Goal: Task Accomplishment & Management: Use online tool/utility

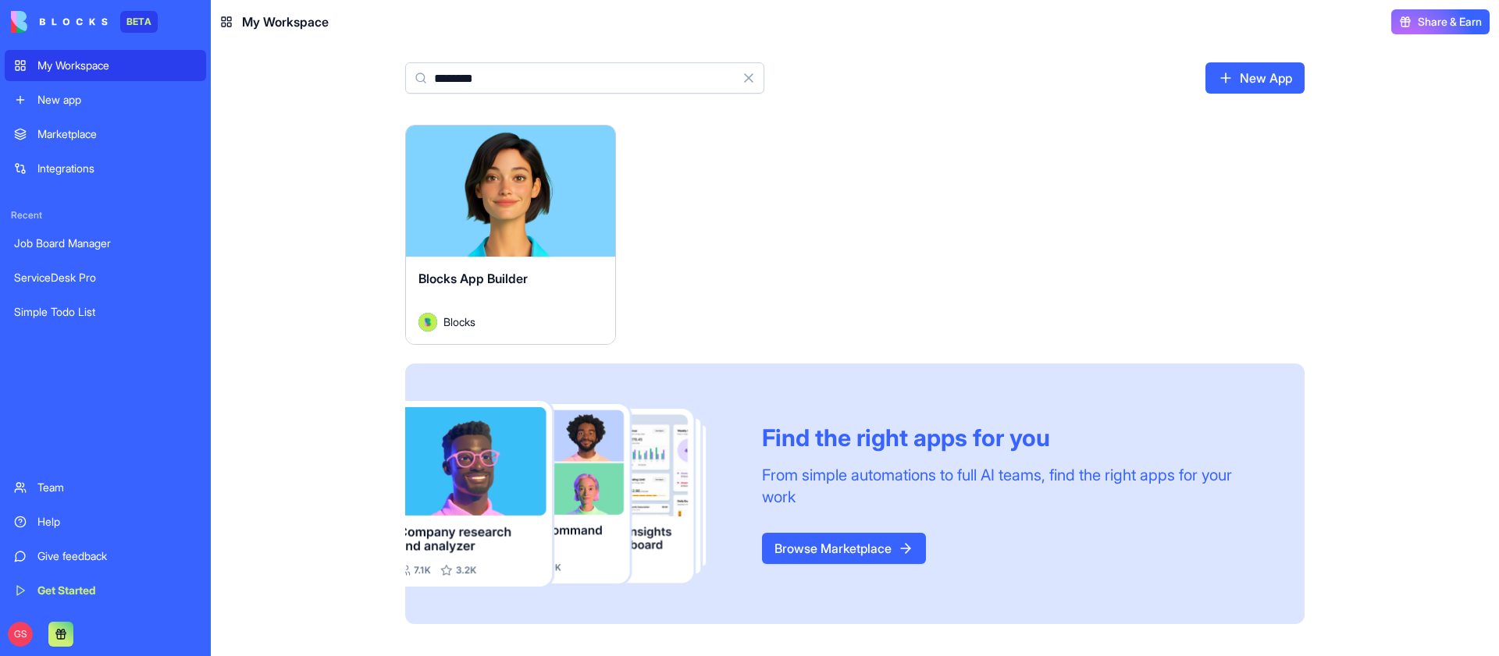
type input "********"
click at [507, 192] on button "Launch" at bounding box center [510, 191] width 117 height 31
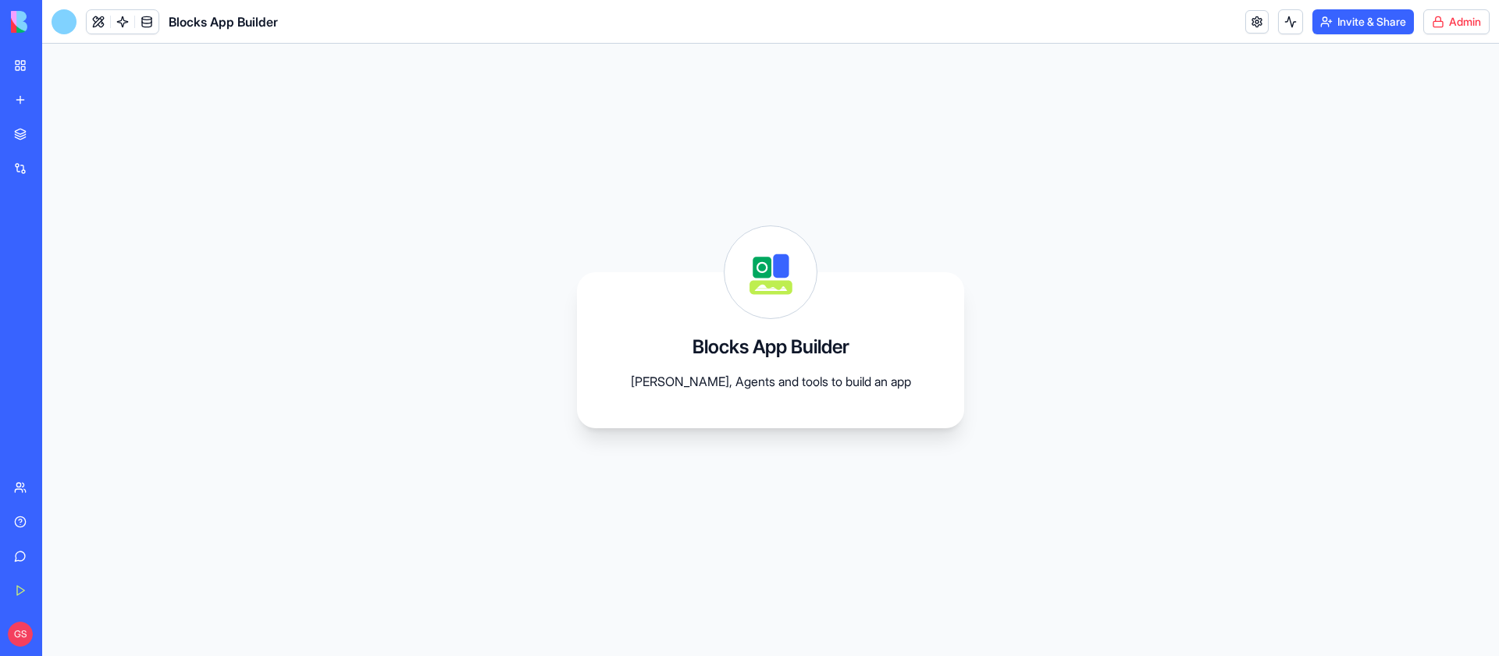
click at [1453, 27] on html "BETA My Workspace New app Marketplace Integrations Recent Job Board Manager Ser…" at bounding box center [749, 328] width 1499 height 656
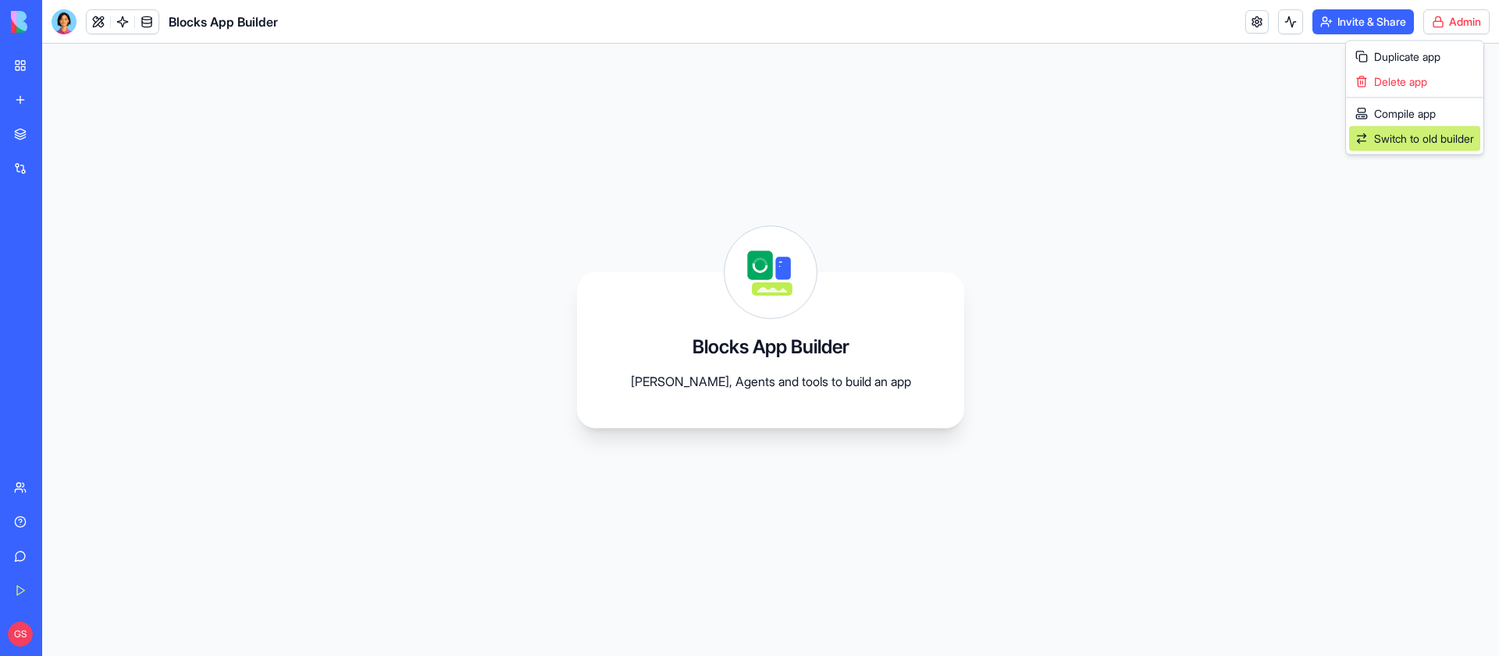
click at [1417, 136] on span "Switch to old builder" at bounding box center [1424, 139] width 100 height 16
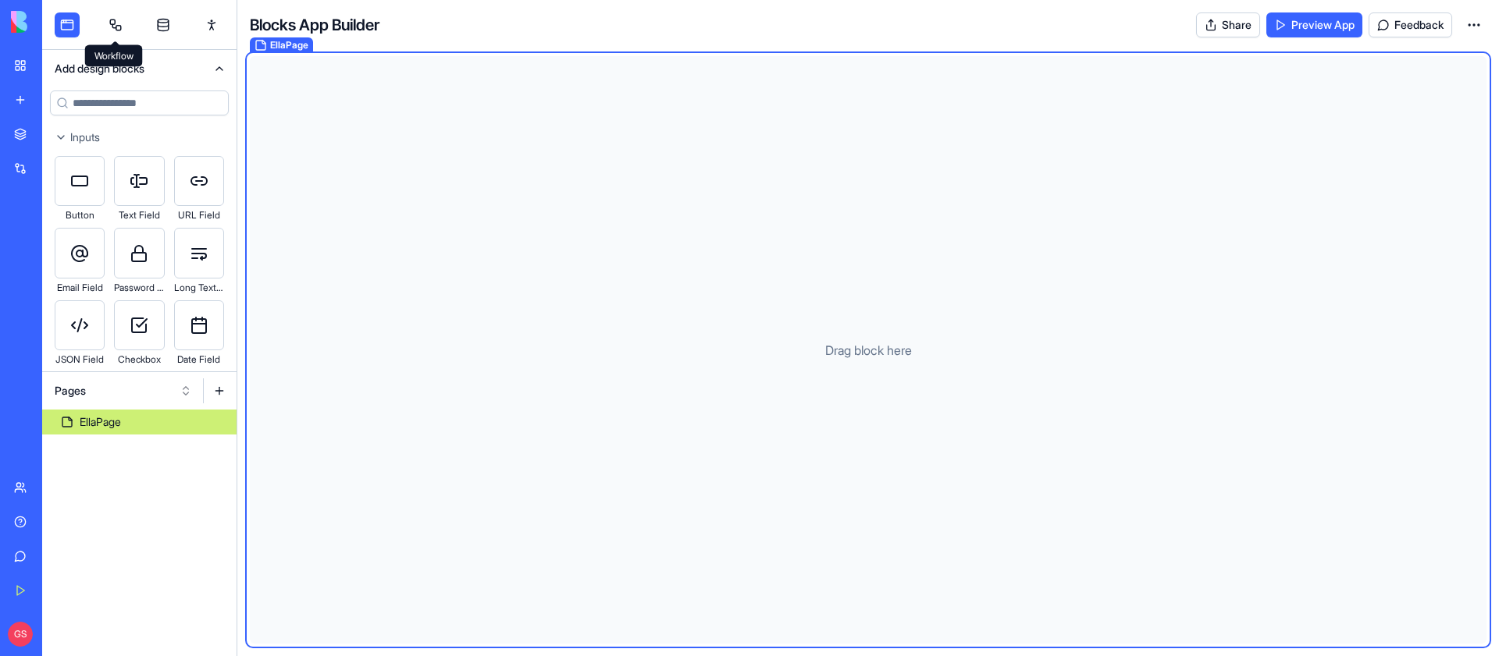
click at [126, 28] on link at bounding box center [115, 24] width 25 height 25
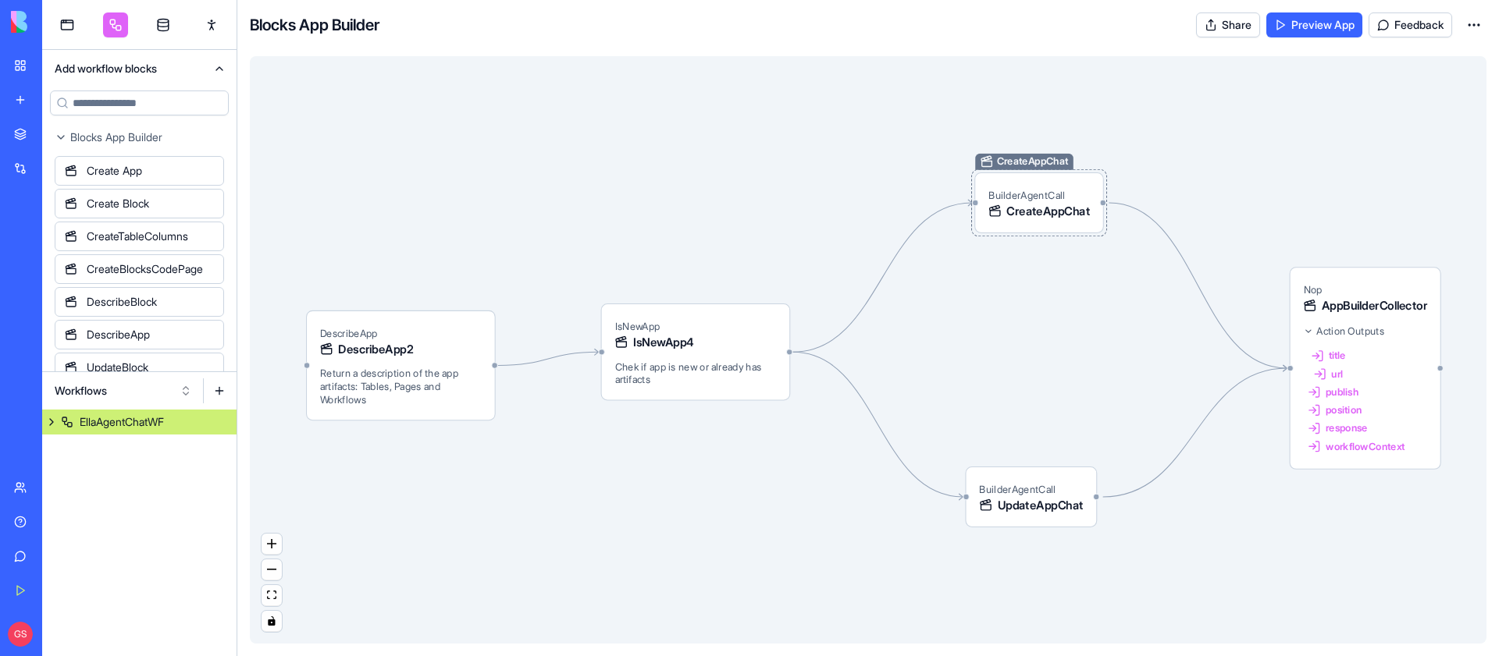
click at [1068, 188] on div "BuilderAgentCall CreateAppChat" at bounding box center [1038, 203] width 101 height 33
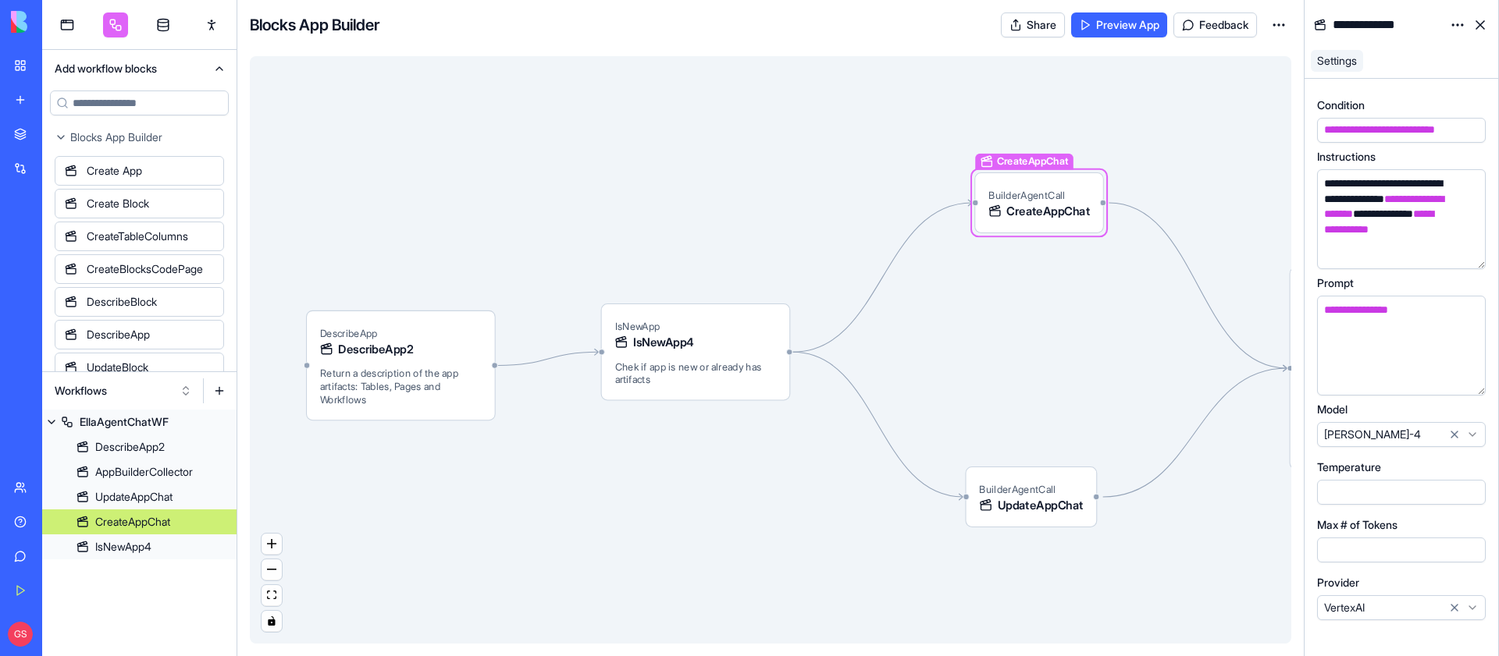
click at [1477, 603] on html "BETA My Workspace New app Marketplace Integrations Recent Job Board Manager Ser…" at bounding box center [749, 328] width 1499 height 656
click at [1075, 519] on div "UpdateAppChat BuilderAgentCall UpdateAppChat" at bounding box center [1031, 497] width 132 height 61
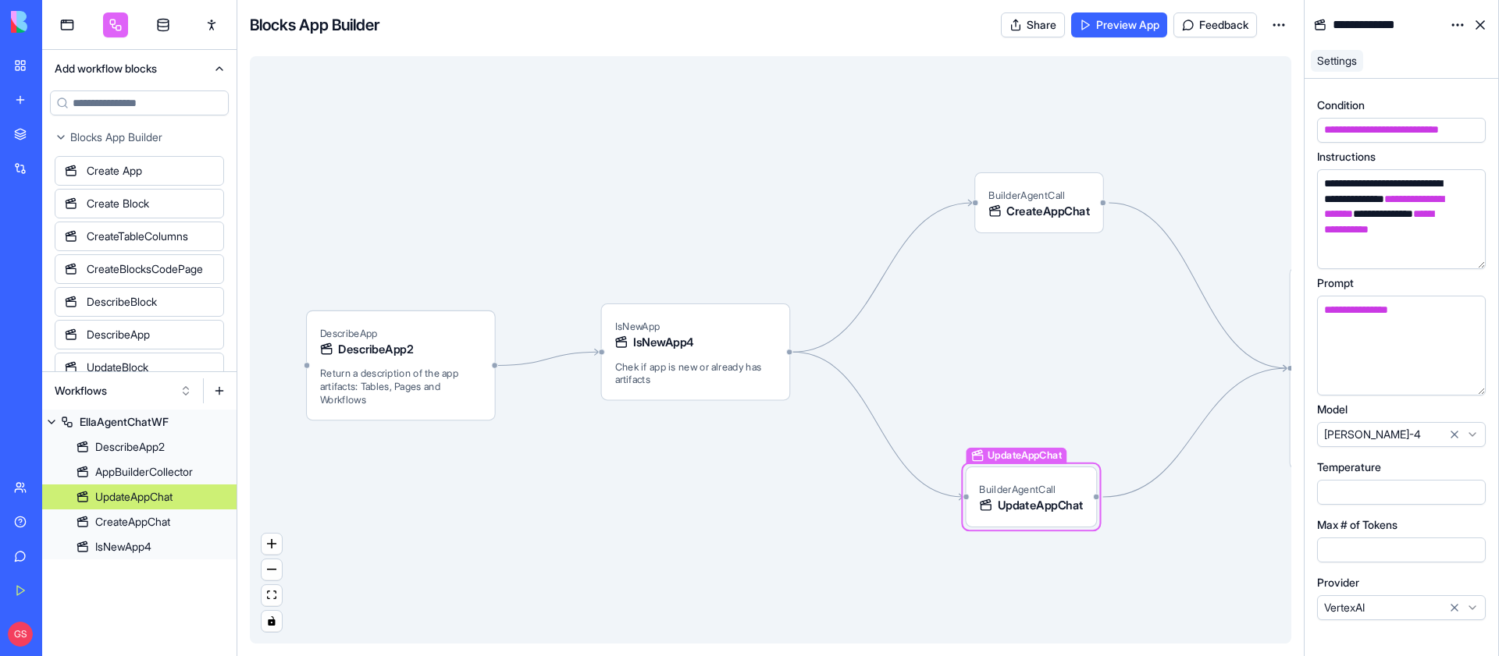
click at [1478, 606] on html "BETA My Workspace New app Marketplace Integrations Recent Job Board Manager Ser…" at bounding box center [749, 328] width 1499 height 656
click at [1063, 211] on span "CreateAppChat" at bounding box center [1048, 211] width 84 height 16
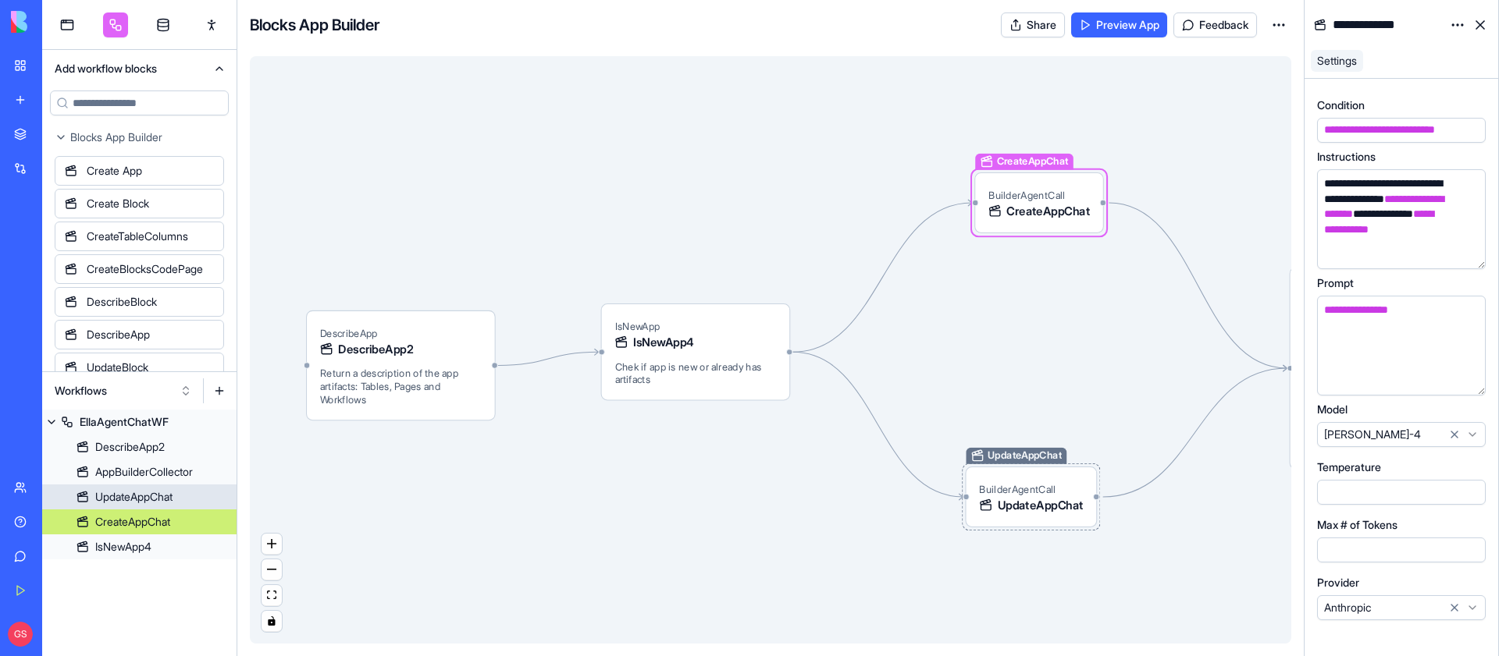
click at [1061, 488] on div "BuilderAgentCall UpdateAppChat" at bounding box center [1031, 497] width 104 height 33
